Goal: Information Seeking & Learning: Learn about a topic

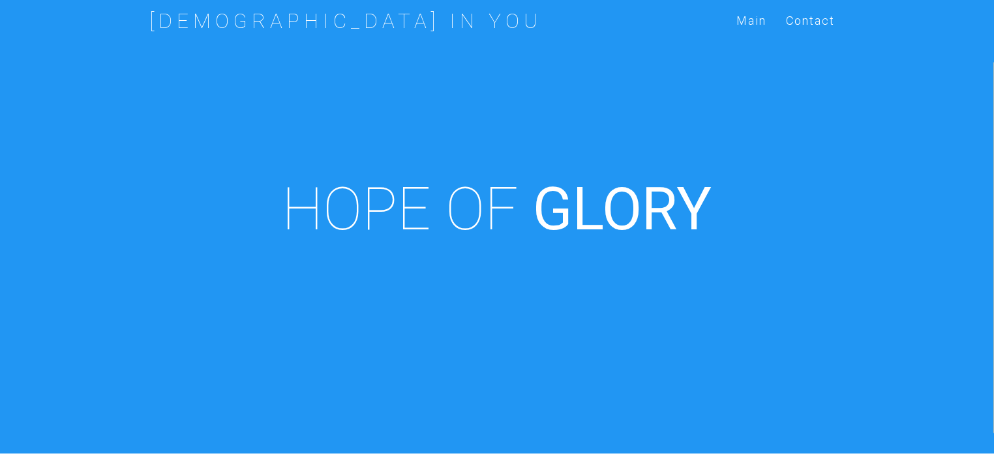
scroll to position [454, 0]
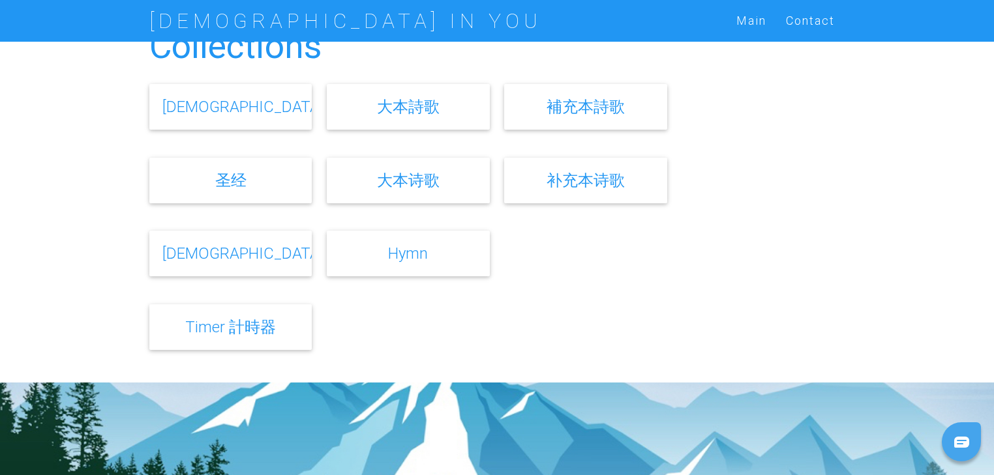
click at [230, 256] on link "[DEMOGRAPHIC_DATA]" at bounding box center [242, 253] width 161 height 19
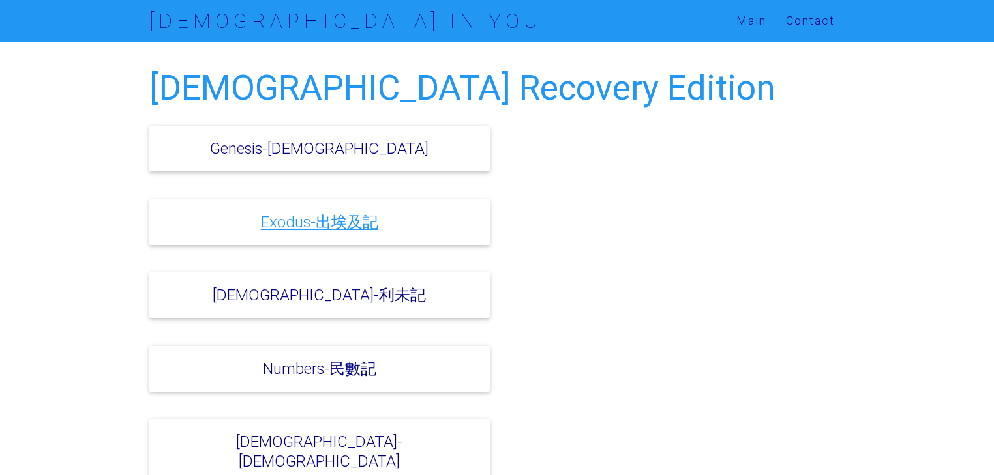
click at [347, 230] on link "Exodus-出埃及記" at bounding box center [319, 222] width 117 height 19
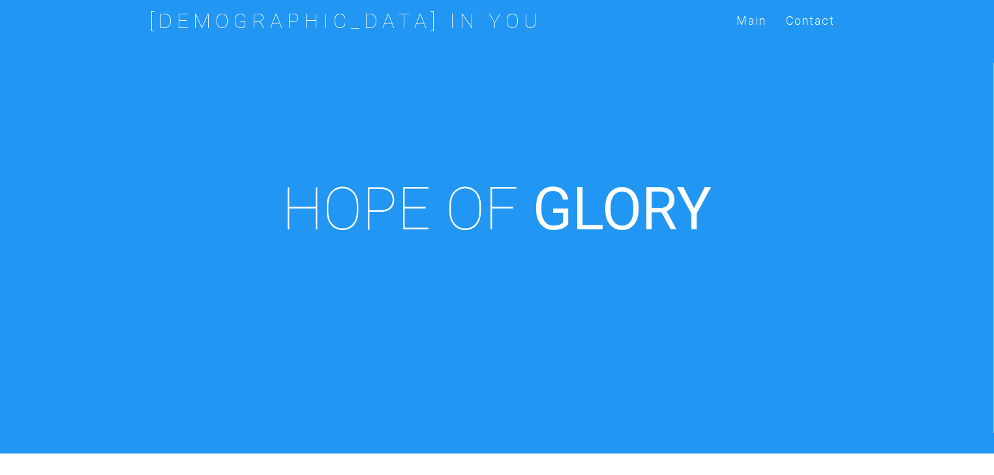
scroll to position [454, 0]
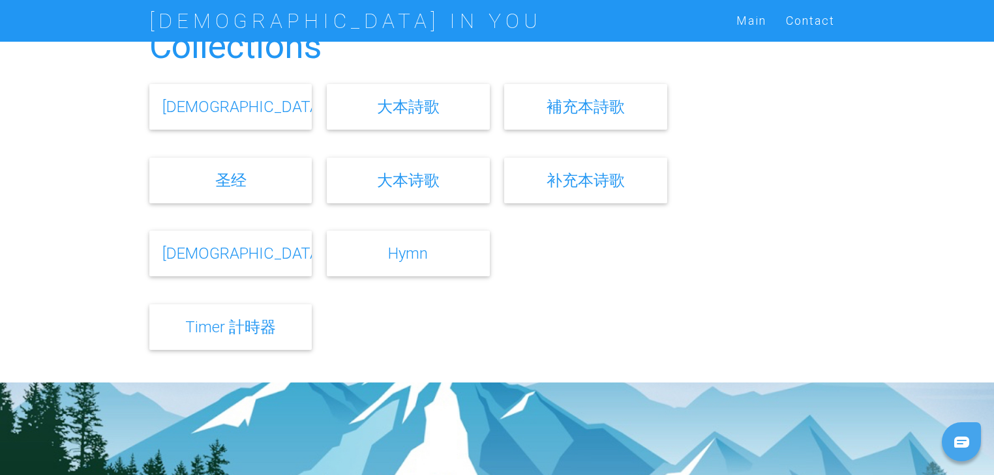
click at [230, 258] on link "[DEMOGRAPHIC_DATA]" at bounding box center [242, 253] width 161 height 19
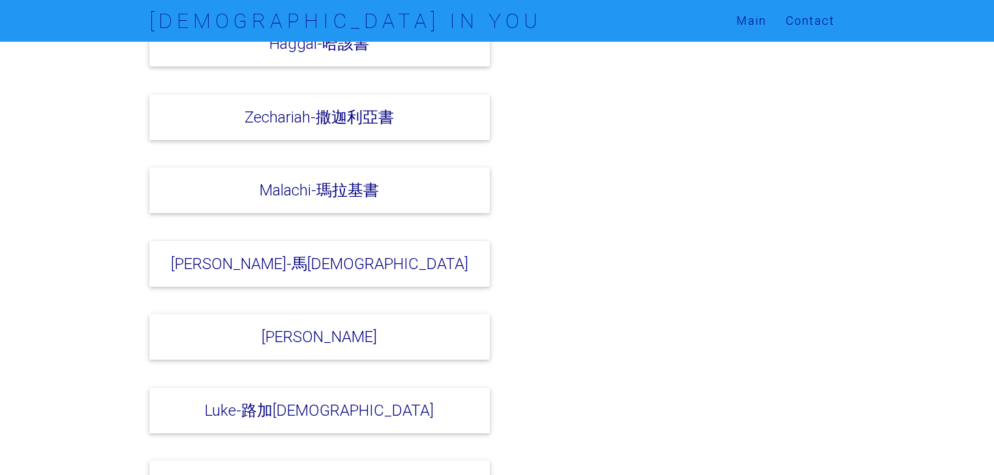
scroll to position [2973, 0]
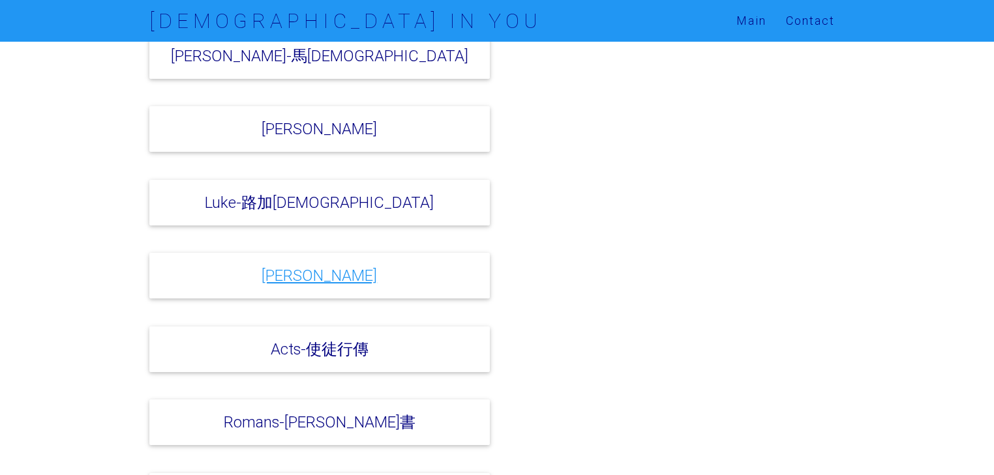
click at [323, 266] on link "John-約翰福音" at bounding box center [318, 275] width 115 height 19
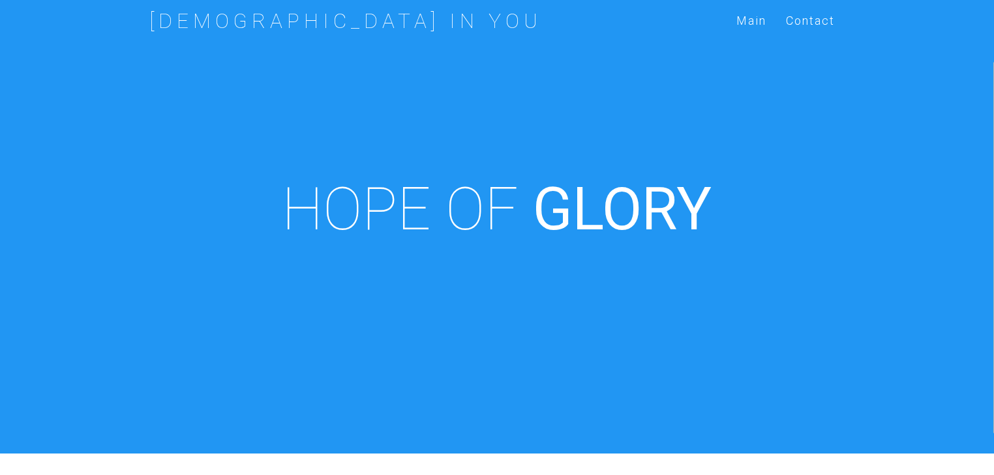
scroll to position [454, 0]
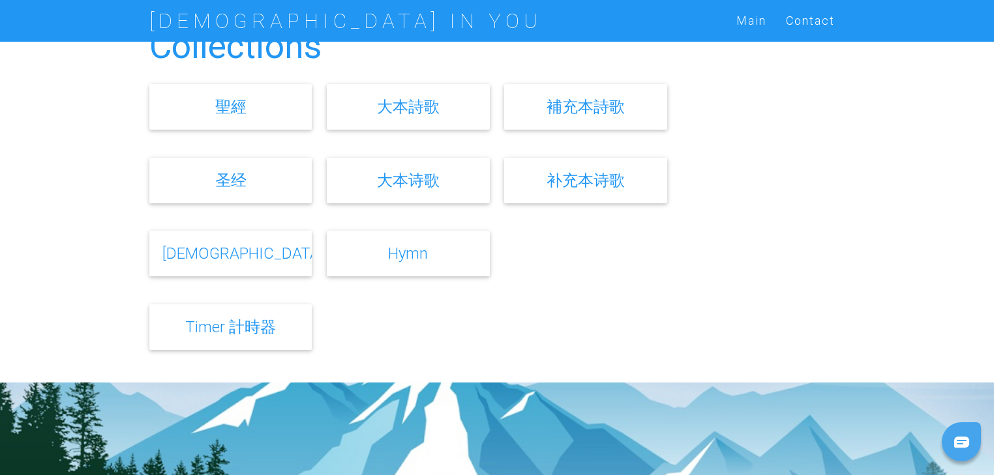
click at [232, 252] on link "[DEMOGRAPHIC_DATA]" at bounding box center [242, 253] width 161 height 19
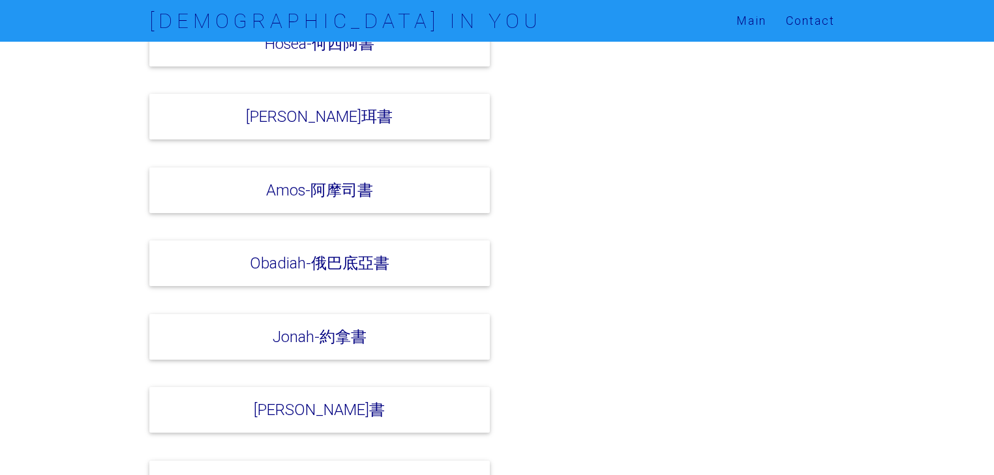
scroll to position [2139, 0]
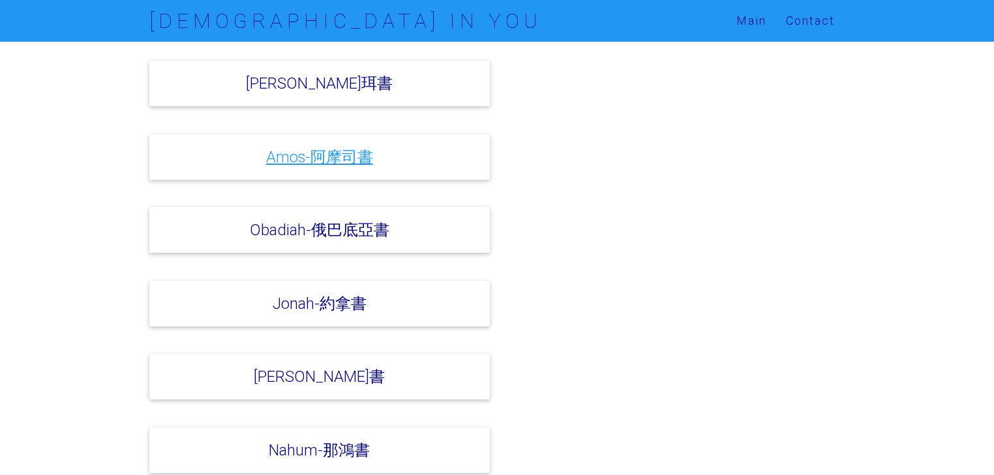
click at [337, 147] on link "Amos-阿摩司書" at bounding box center [319, 156] width 107 height 19
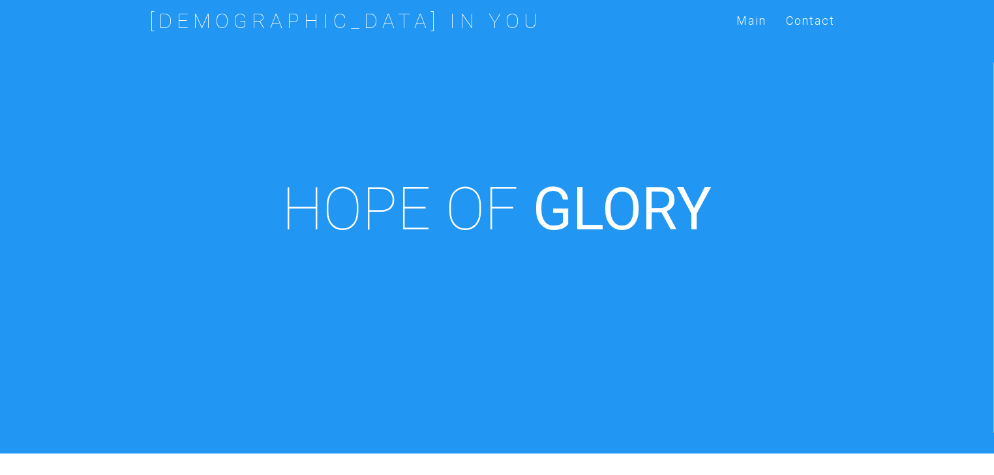
scroll to position [454, 0]
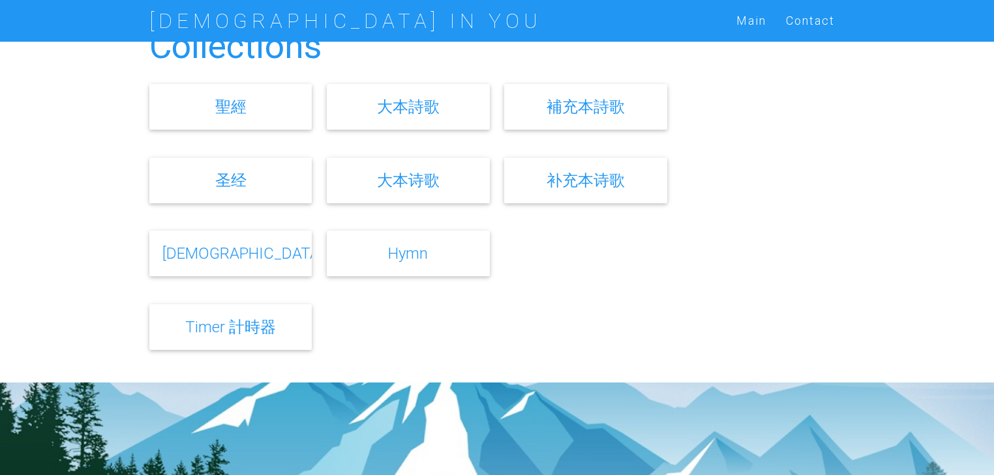
drag, startPoint x: 0, startPoint y: 0, endPoint x: 240, endPoint y: 259, distance: 353.4
click at [240, 259] on link "[DEMOGRAPHIC_DATA]" at bounding box center [242, 253] width 161 height 19
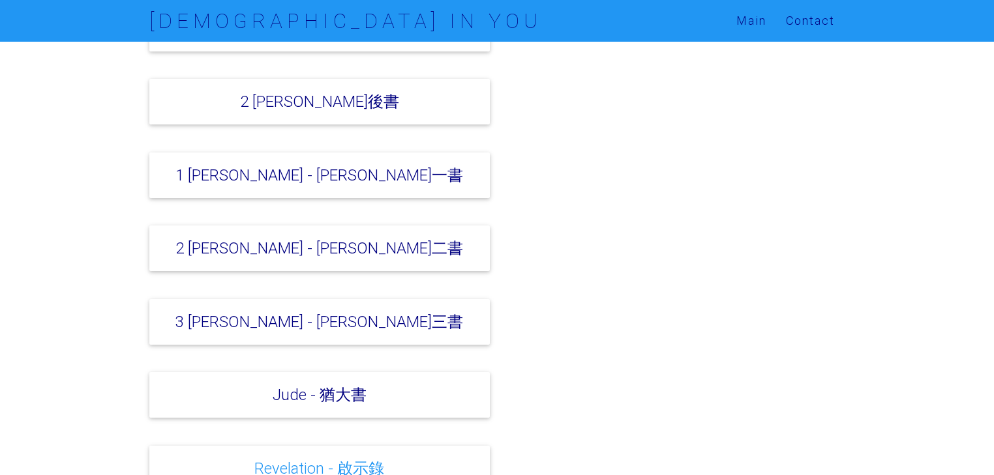
scroll to position [4792, 0]
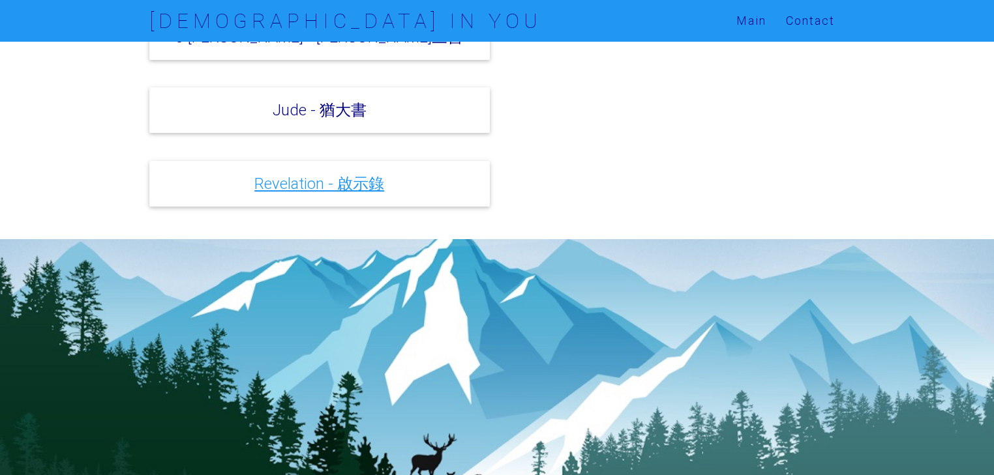
click at [297, 174] on link "Revelation - 啟示錄" at bounding box center [319, 183] width 130 height 19
click at [323, 174] on link "Revelation - 啟示錄" at bounding box center [319, 183] width 130 height 19
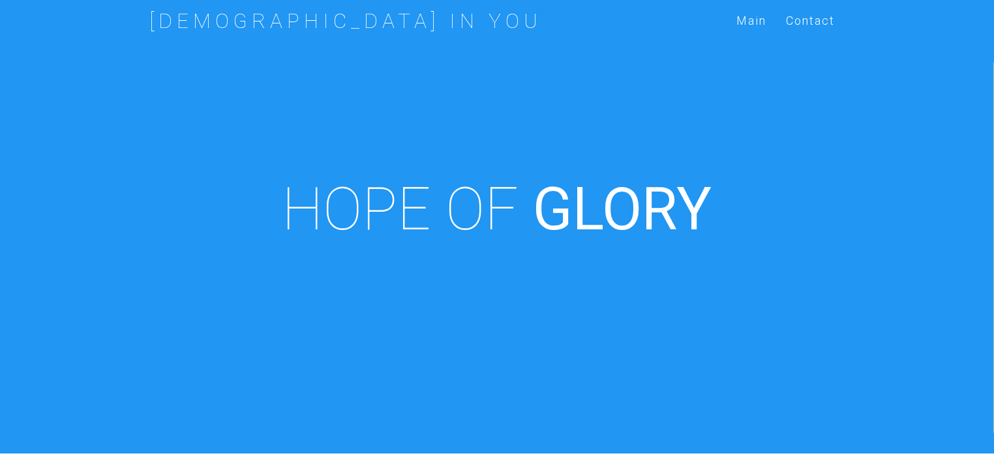
scroll to position [454, 0]
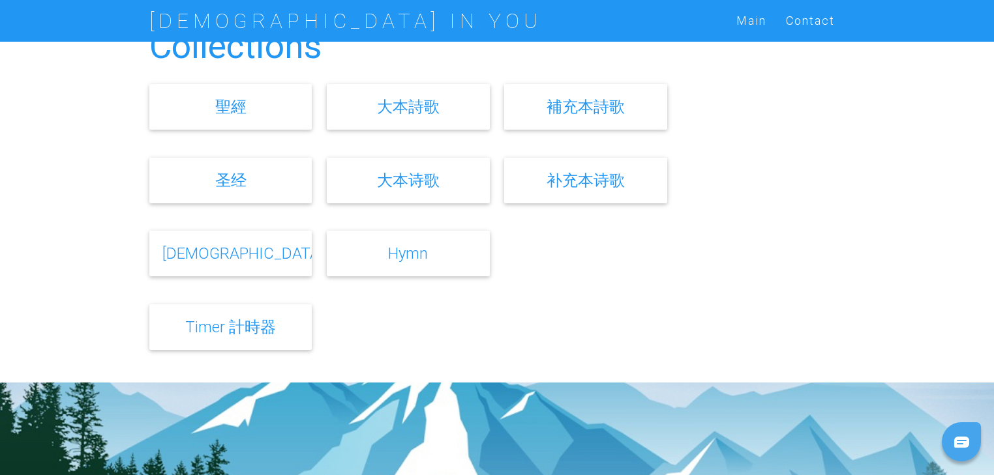
click at [237, 265] on div "[DEMOGRAPHIC_DATA]" at bounding box center [230, 254] width 163 height 46
click at [235, 256] on link "[DEMOGRAPHIC_DATA]" at bounding box center [242, 253] width 161 height 19
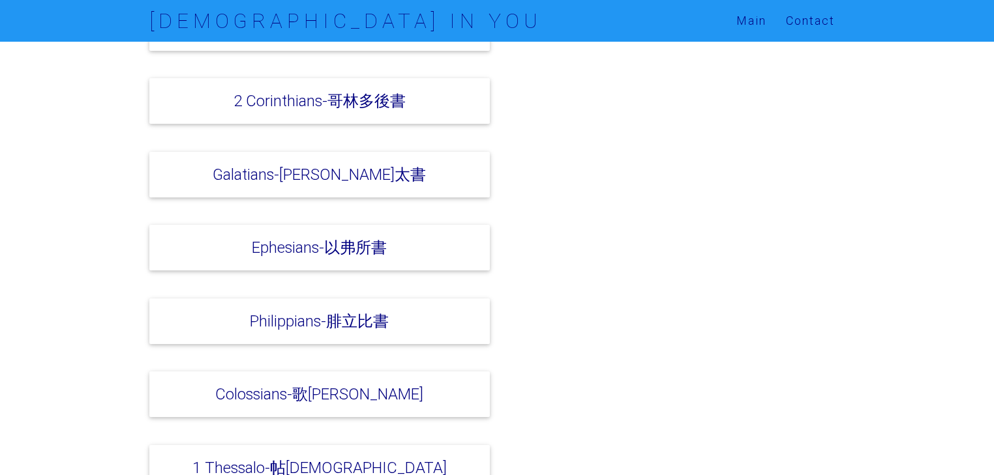
scroll to position [3443, 0]
click at [279, 237] on link "Ephesians-以弗所書" at bounding box center [319, 246] width 135 height 19
